Goal: Task Accomplishment & Management: Use online tool/utility

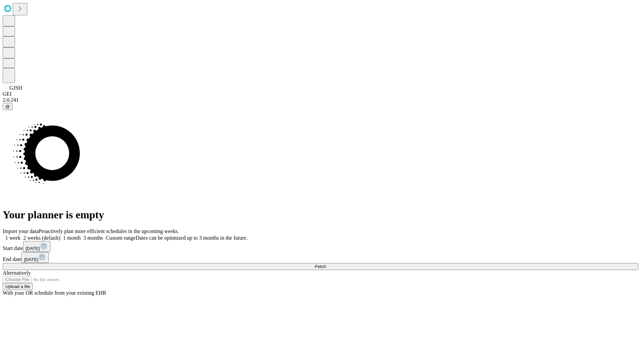
click at [326, 264] on span "Fetch" at bounding box center [320, 266] width 11 height 5
